Goal: Information Seeking & Learning: Learn about a topic

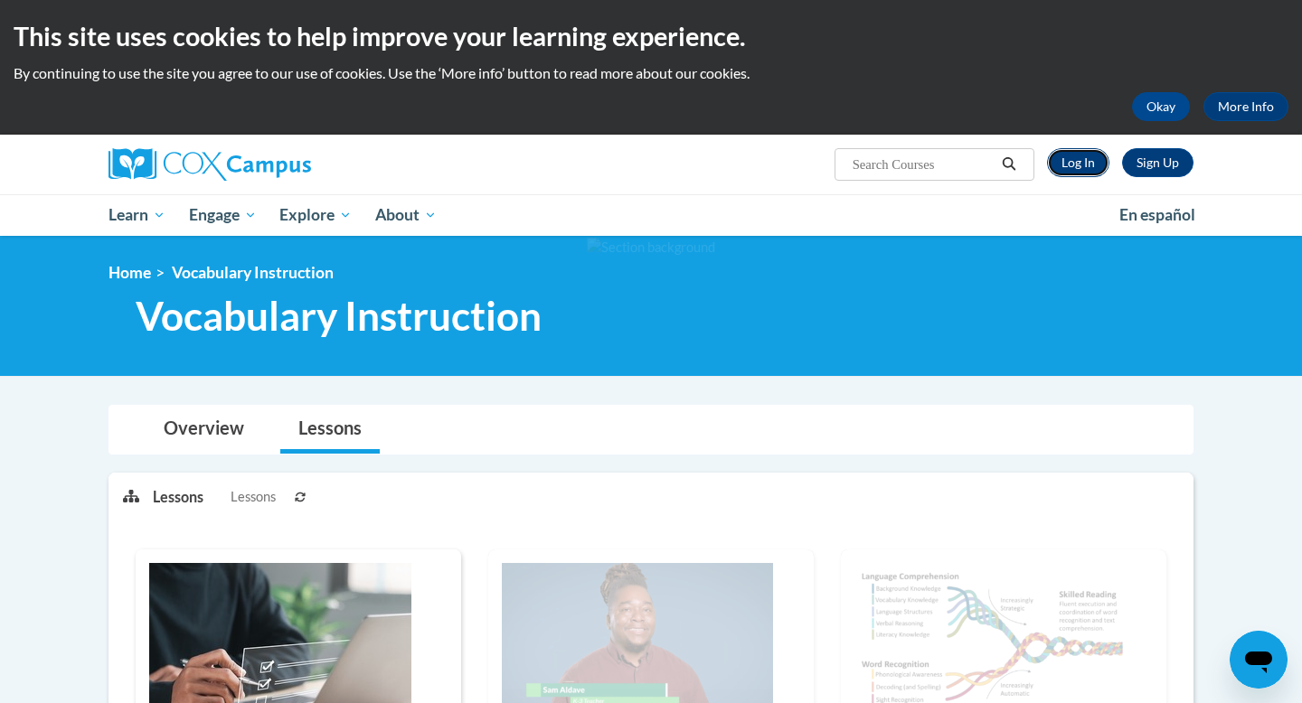
click at [1081, 157] on link "Log In" at bounding box center [1078, 162] width 62 height 29
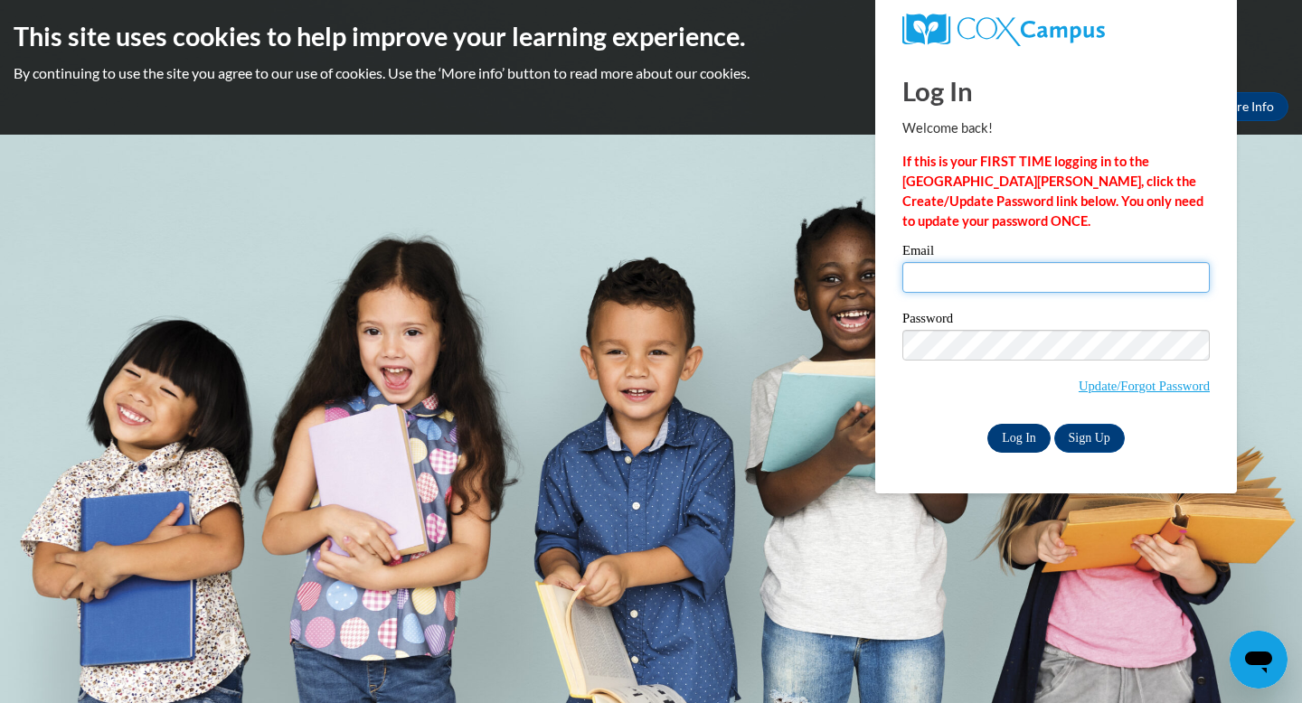
type input "rolsen04@gmail.com"
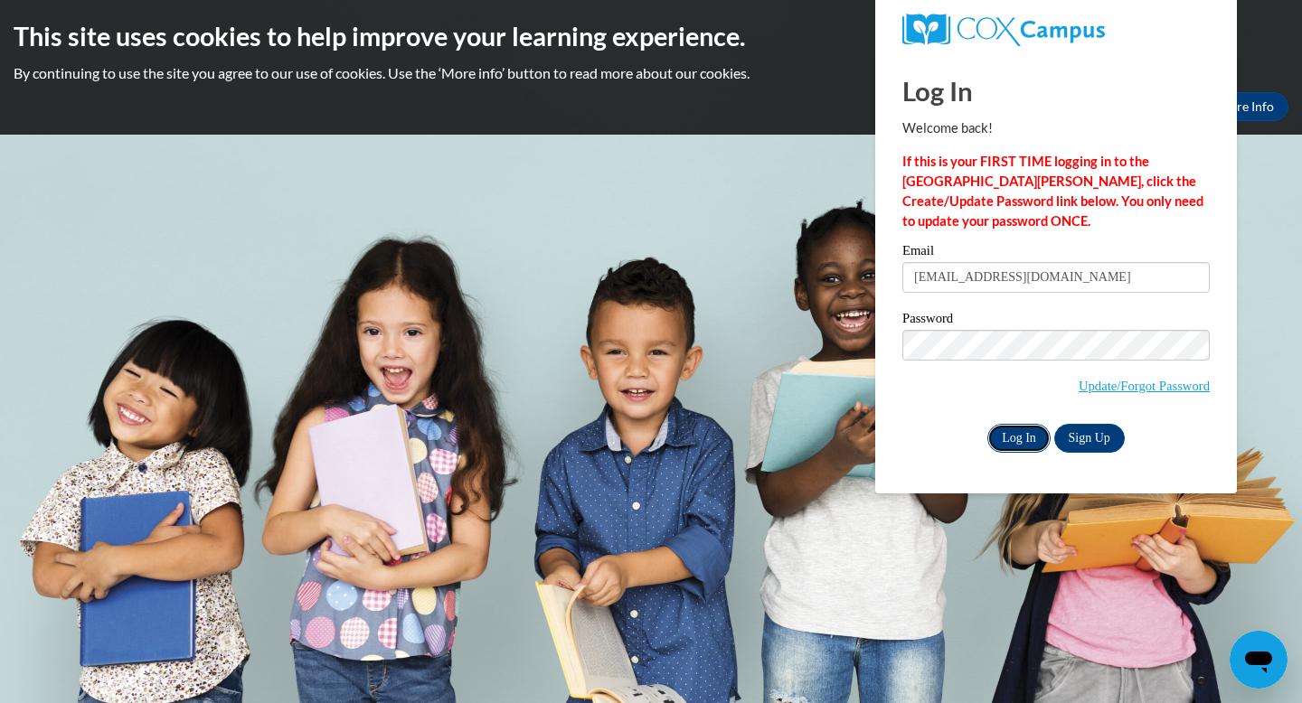
click at [1013, 437] on input "Log In" at bounding box center [1018, 438] width 63 height 29
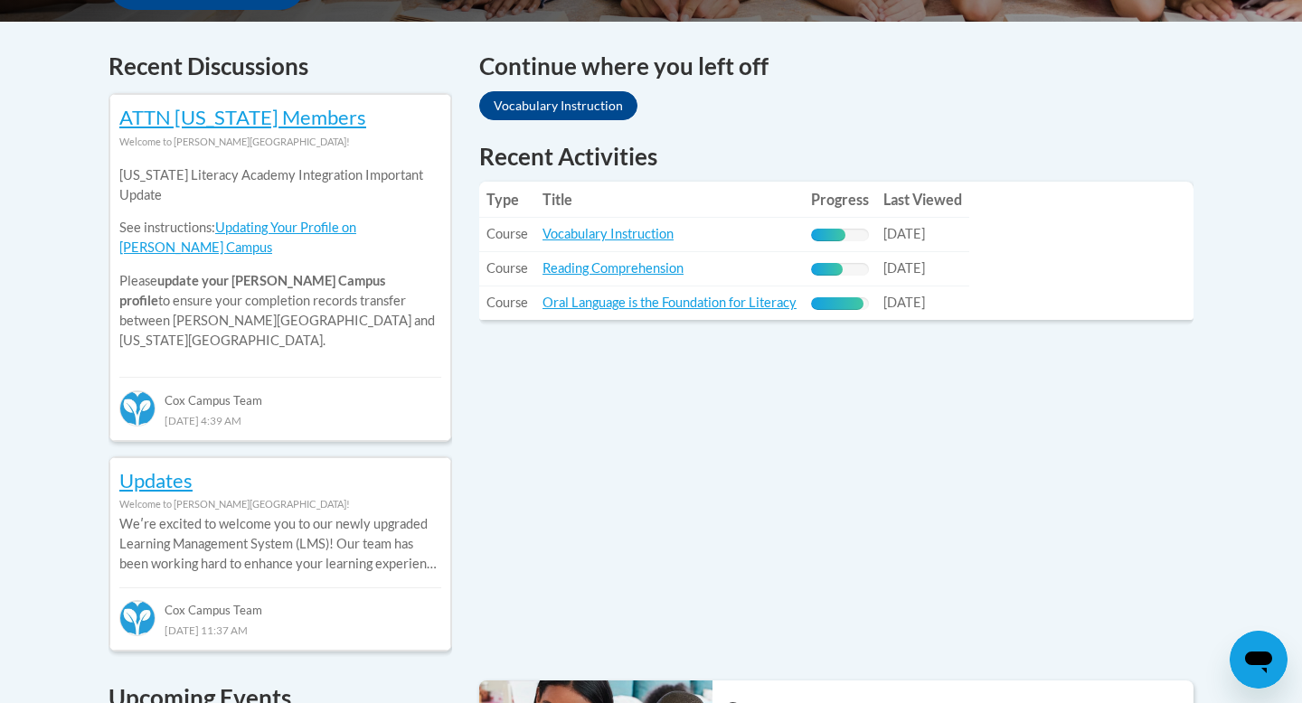
scroll to position [750, 0]
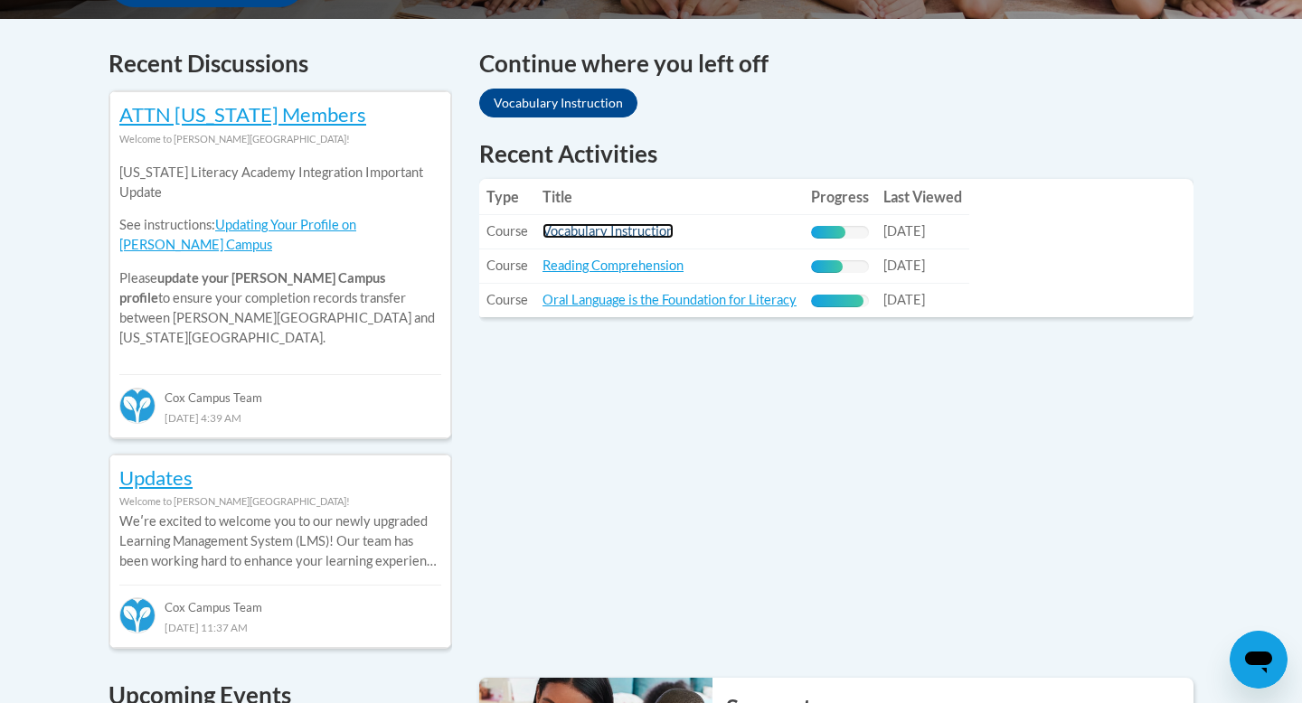
click at [625, 234] on link "Vocabulary Instruction" at bounding box center [607, 230] width 131 height 15
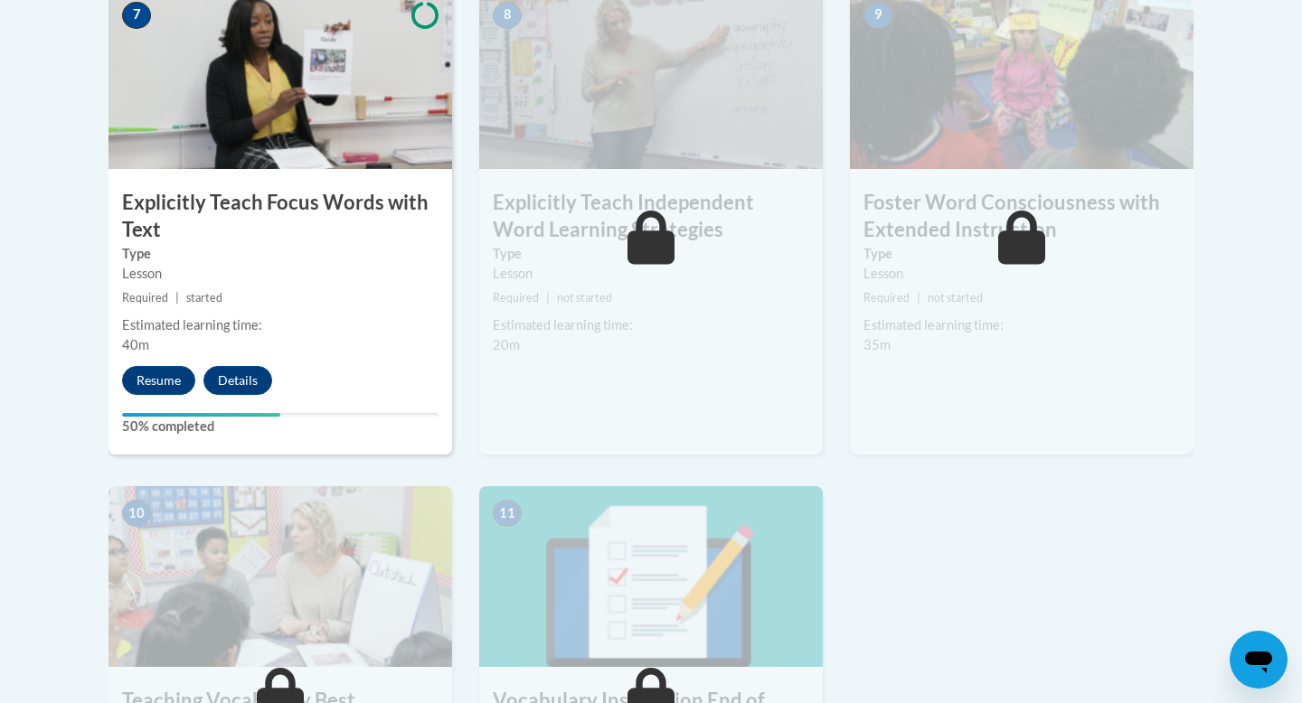
scroll to position [1643, 0]
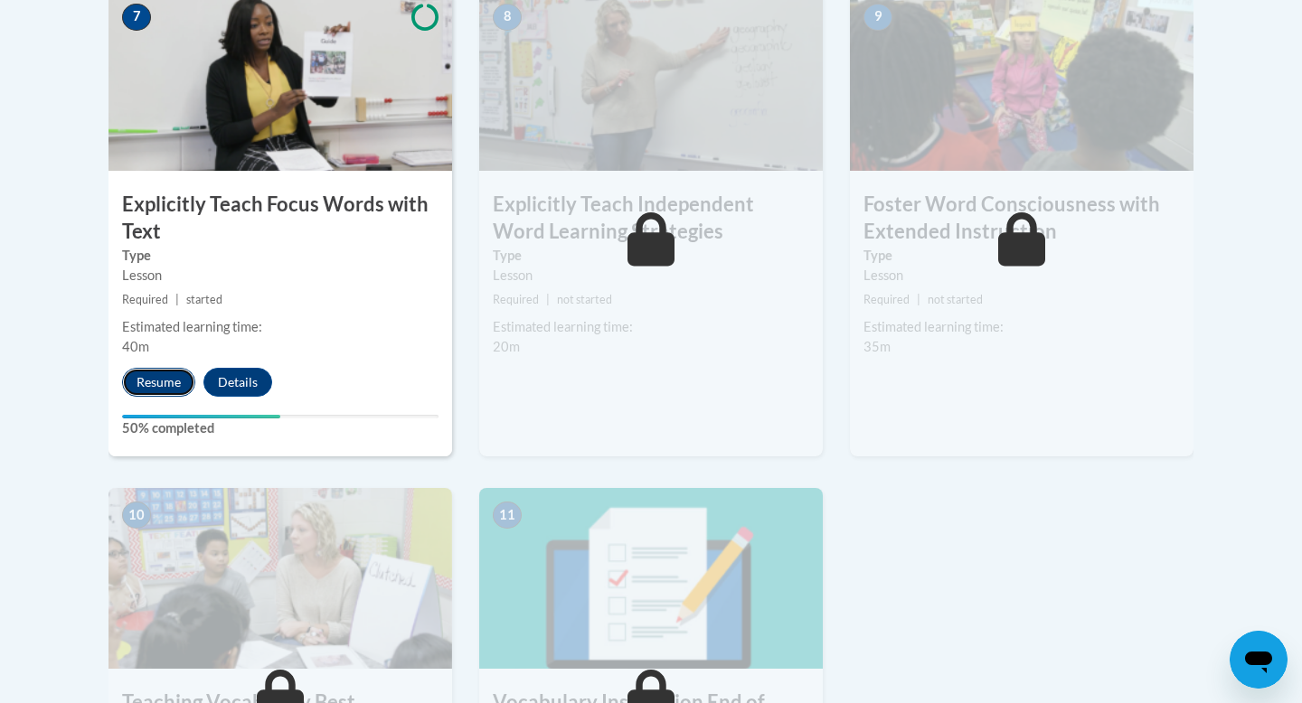
click at [177, 379] on button "Resume" at bounding box center [158, 382] width 73 height 29
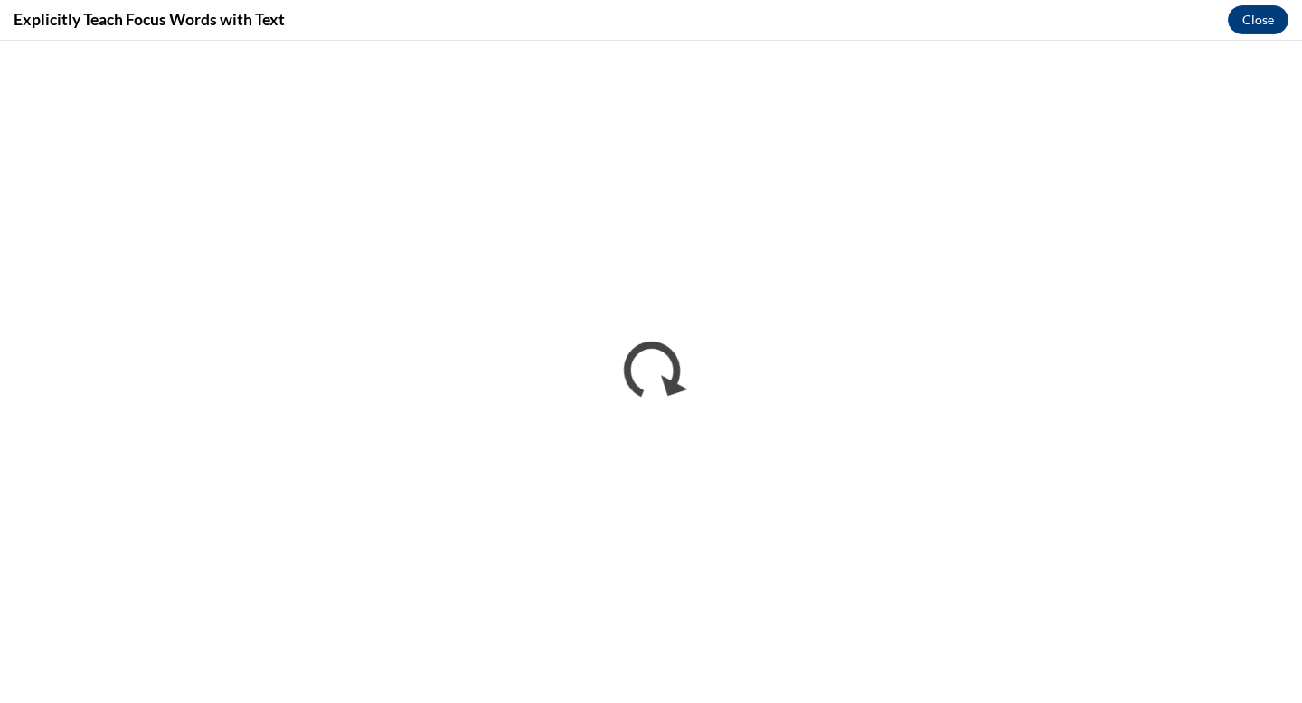
scroll to position [0, 0]
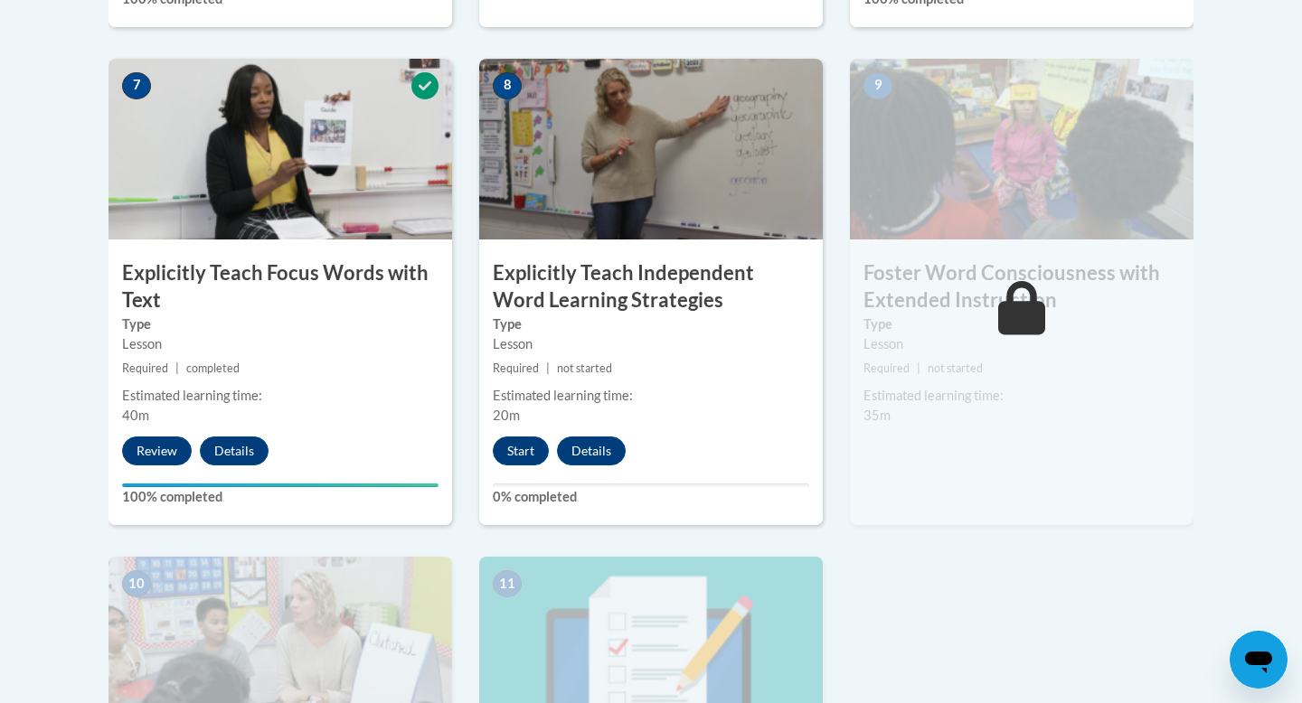
scroll to position [1578, 0]
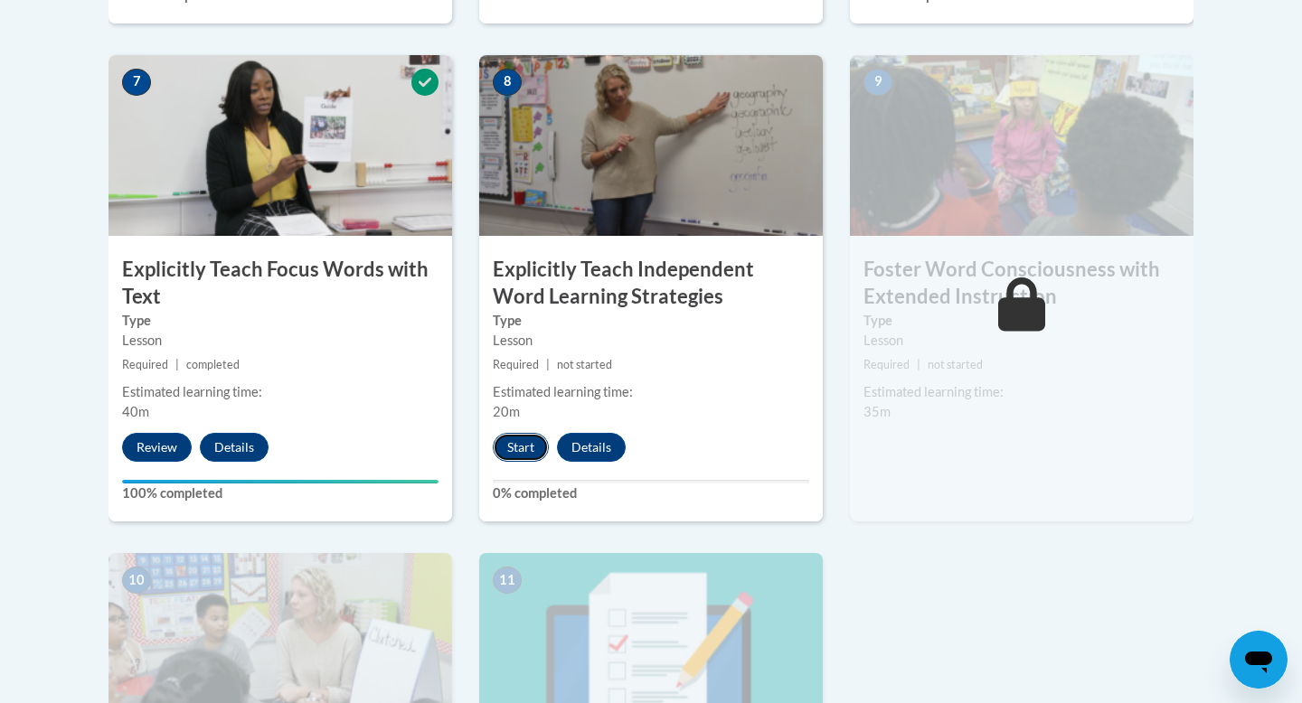
click at [526, 441] on button "Start" at bounding box center [521, 447] width 56 height 29
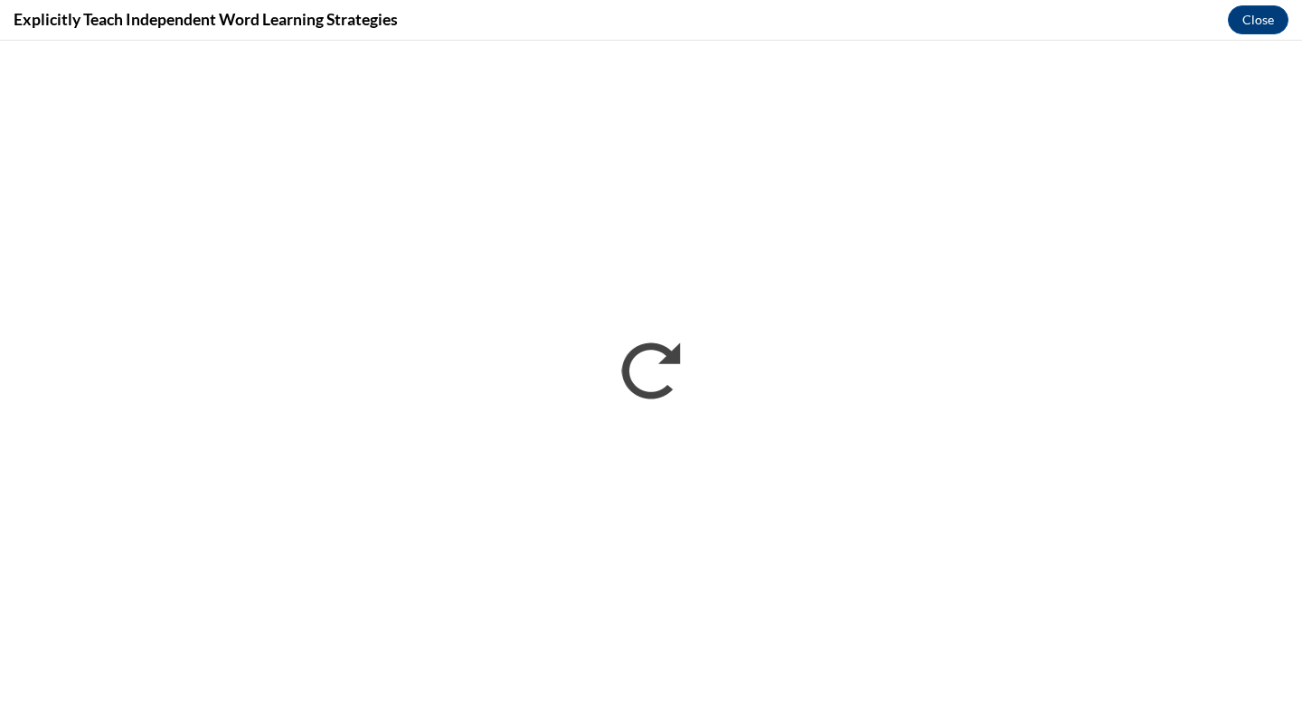
scroll to position [0, 0]
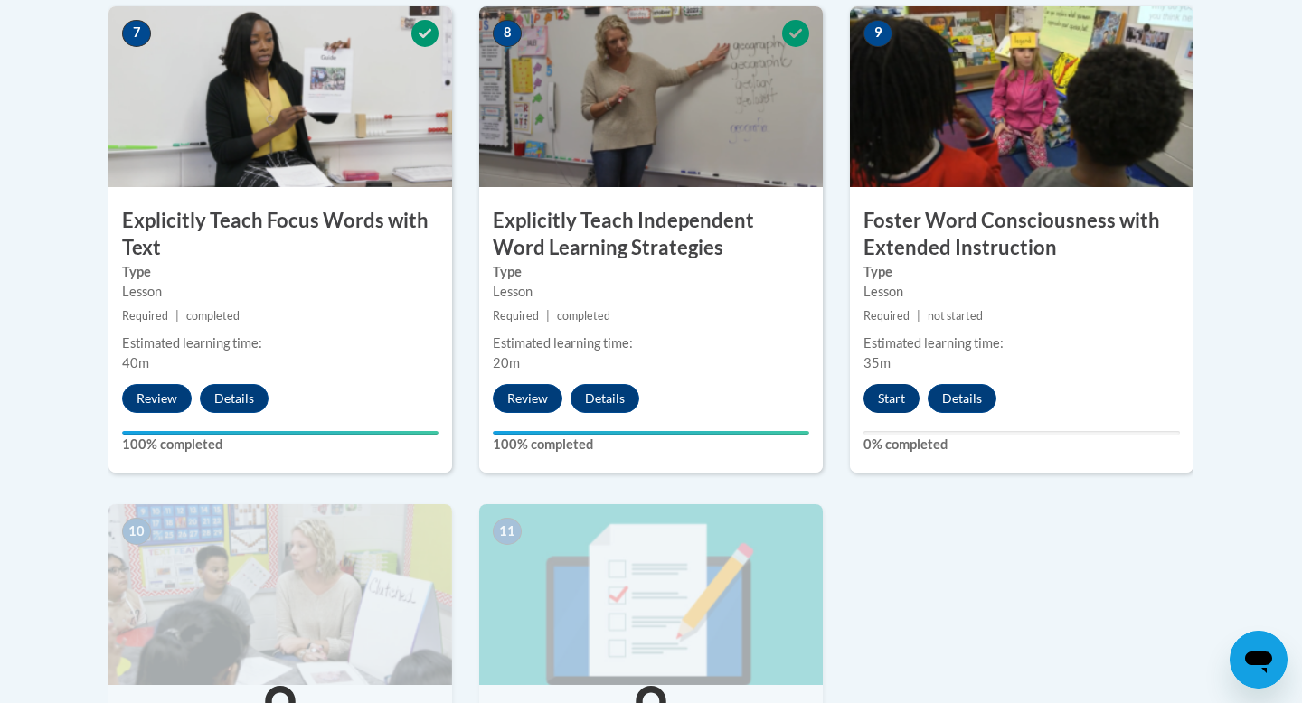
scroll to position [1623, 0]
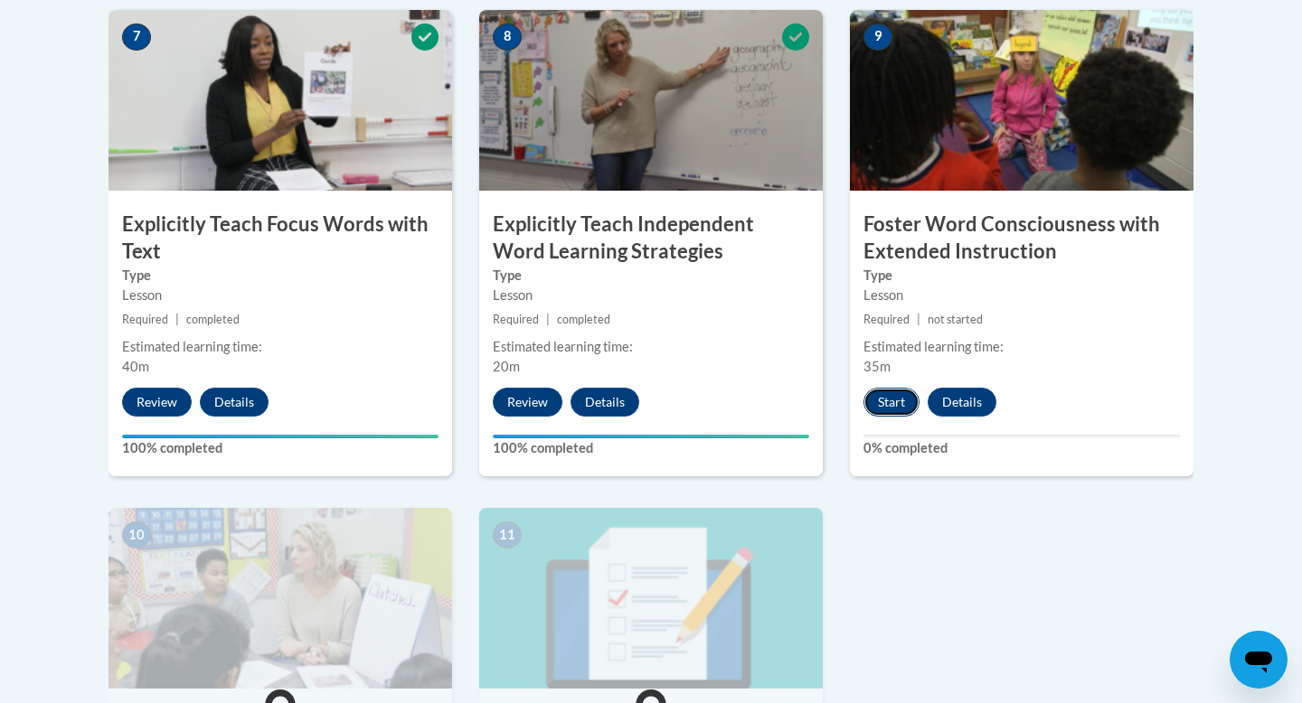
click at [893, 391] on button "Start" at bounding box center [891, 402] width 56 height 29
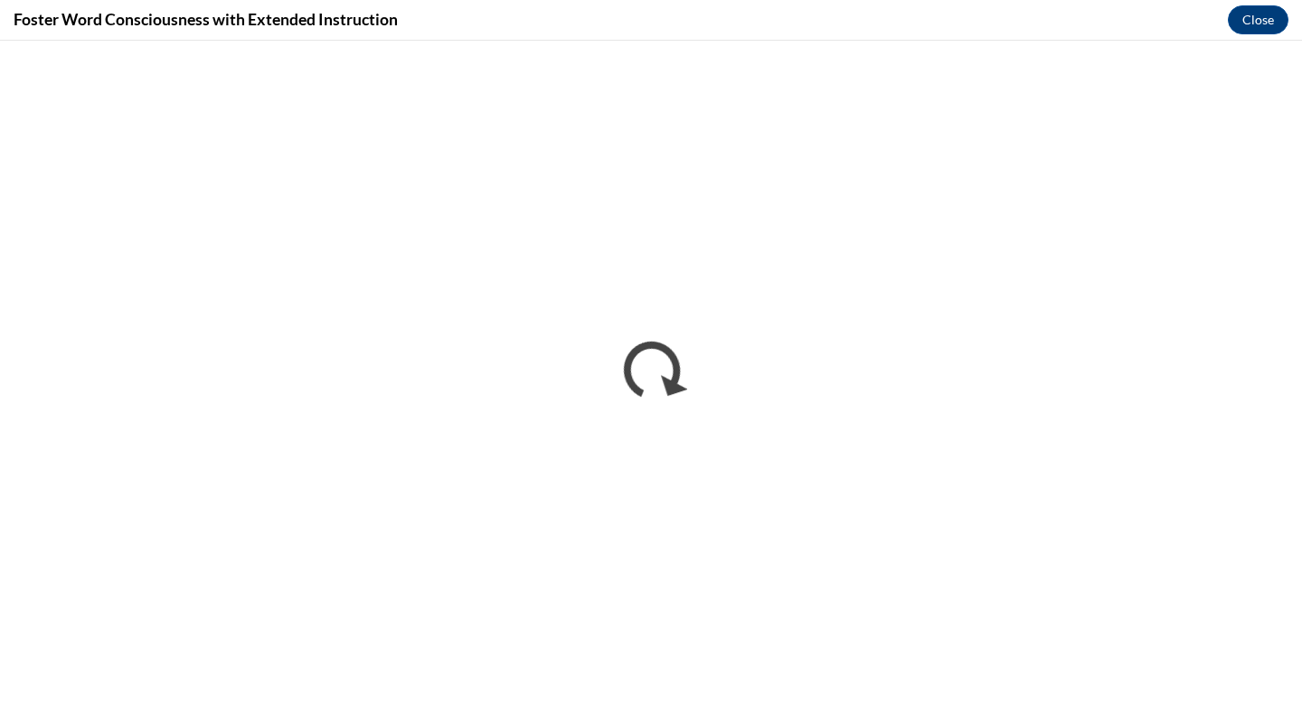
scroll to position [0, 0]
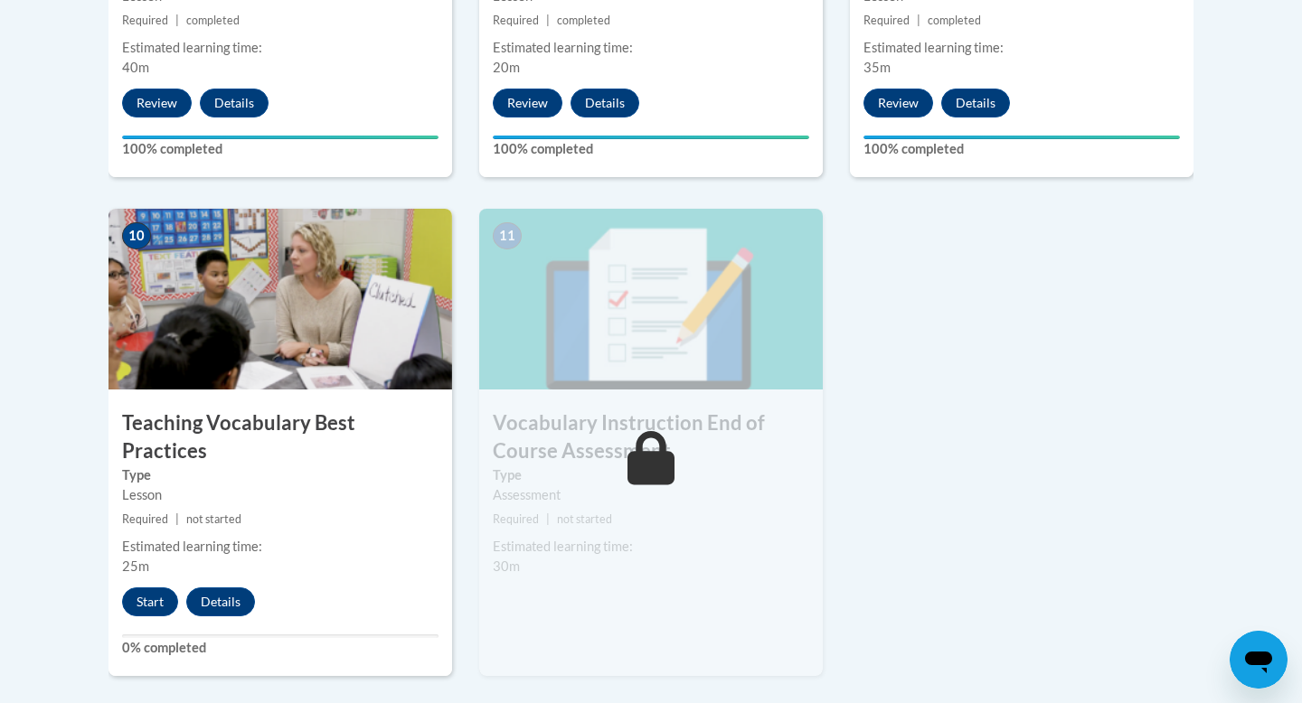
scroll to position [1930, 0]
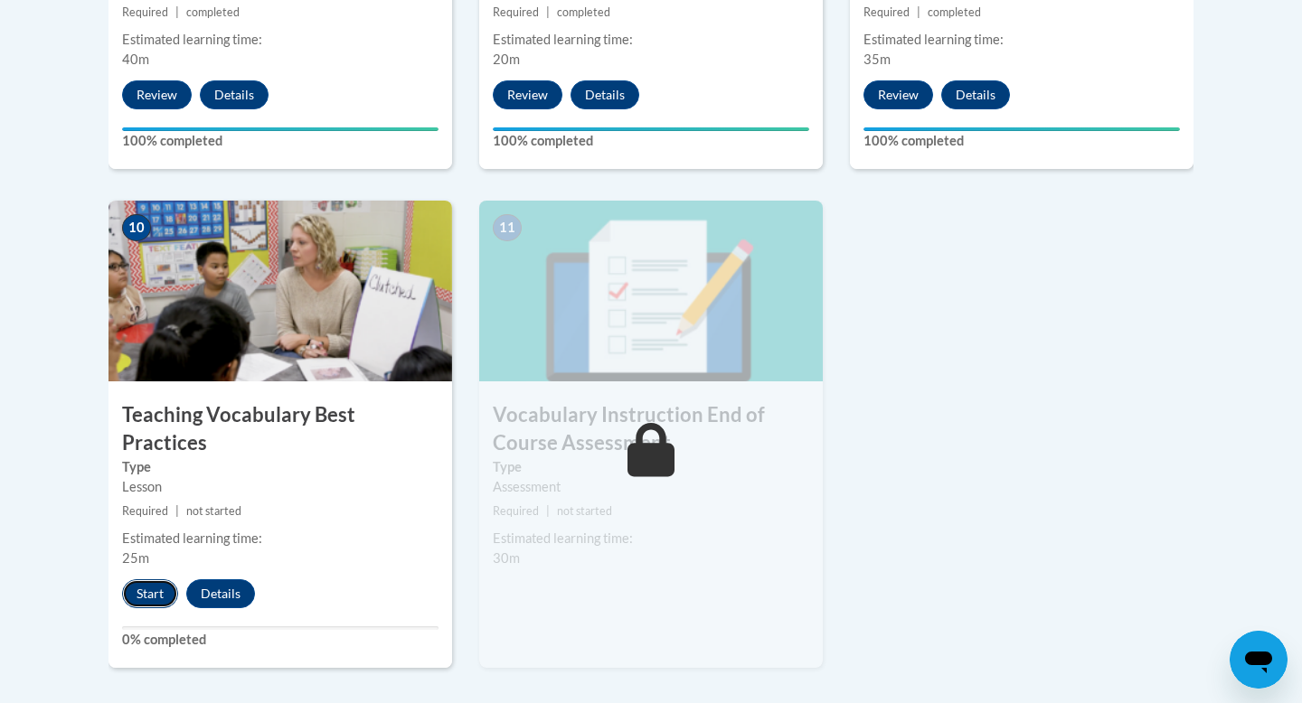
click at [145, 580] on button "Start" at bounding box center [150, 594] width 56 height 29
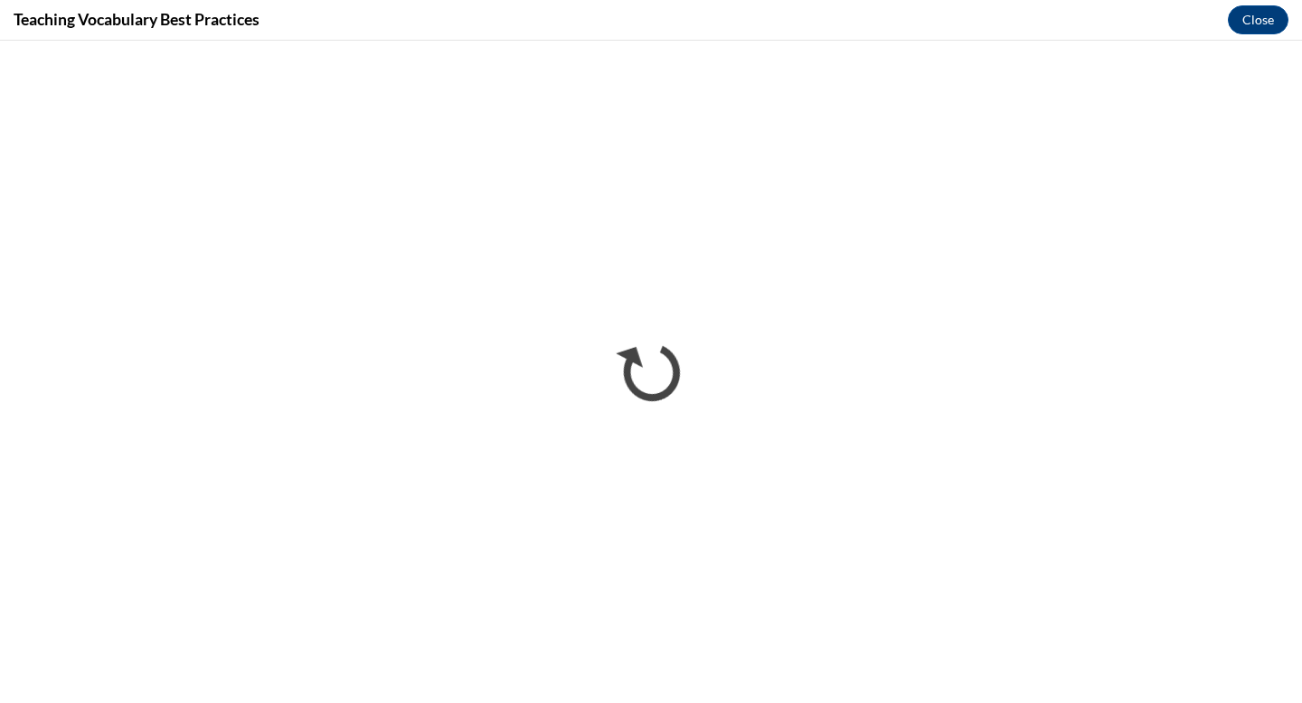
scroll to position [0, 0]
